Goal: Information Seeking & Learning: Learn about a topic

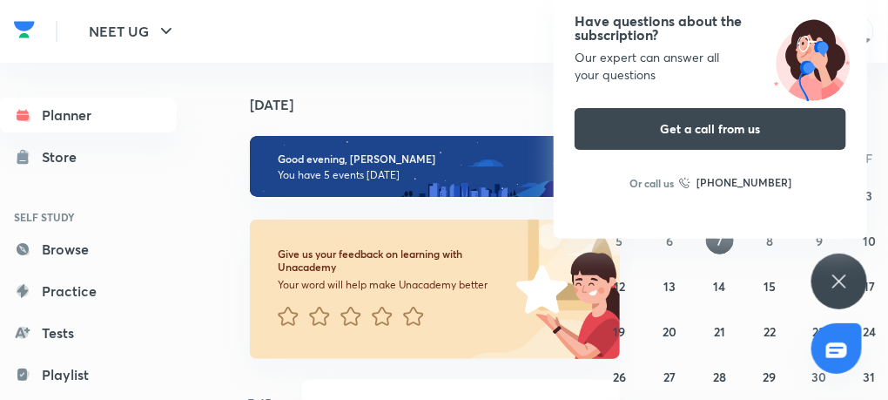
click at [830, 287] on icon at bounding box center [839, 281] width 21 height 21
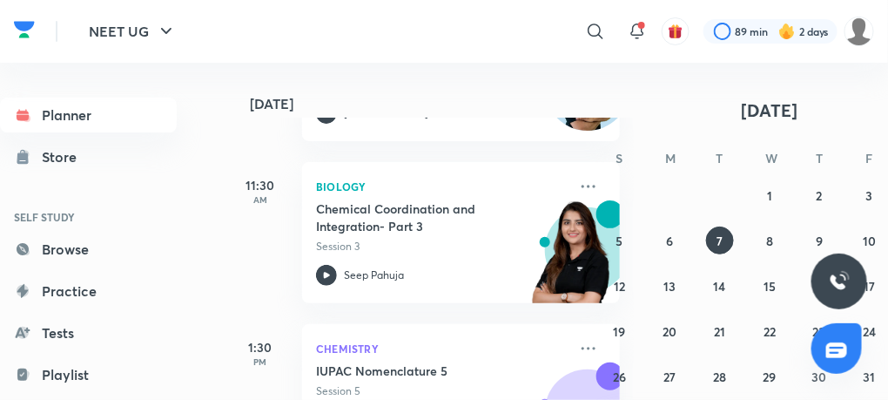
scroll to position [418, 0]
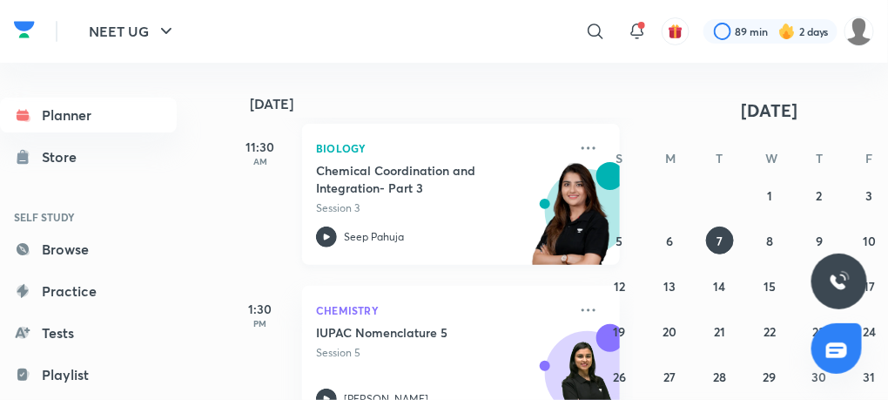
click at [326, 233] on icon at bounding box center [326, 236] width 21 height 21
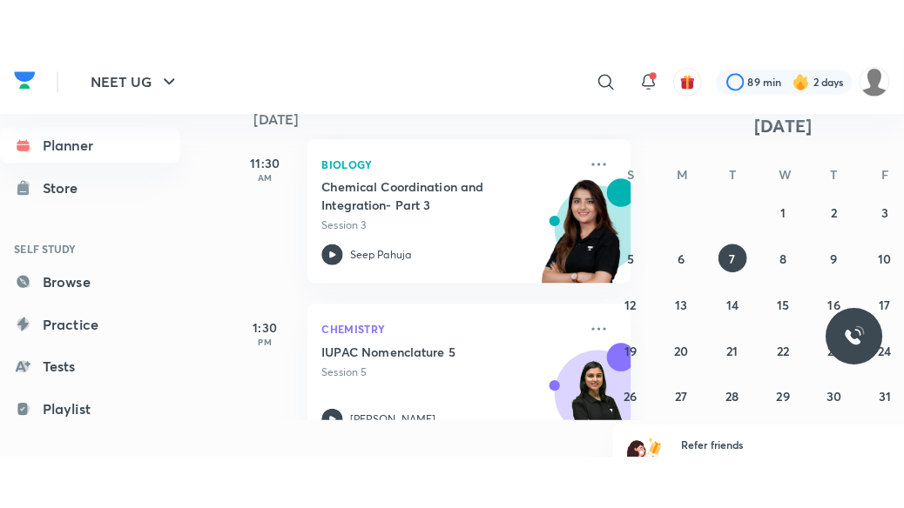
scroll to position [13, 0]
